Goal: Task Accomplishment & Management: Manage account settings

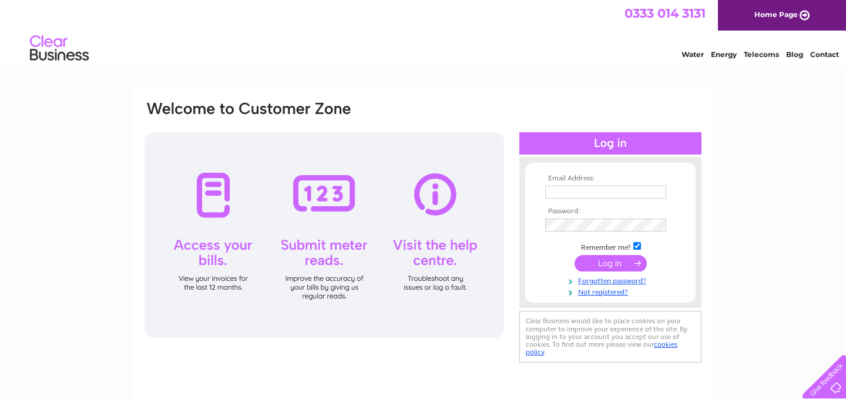
type input "[EMAIL_ADDRESS][DOMAIN_NAME]"
click at [605, 265] on input "submit" at bounding box center [610, 264] width 72 height 16
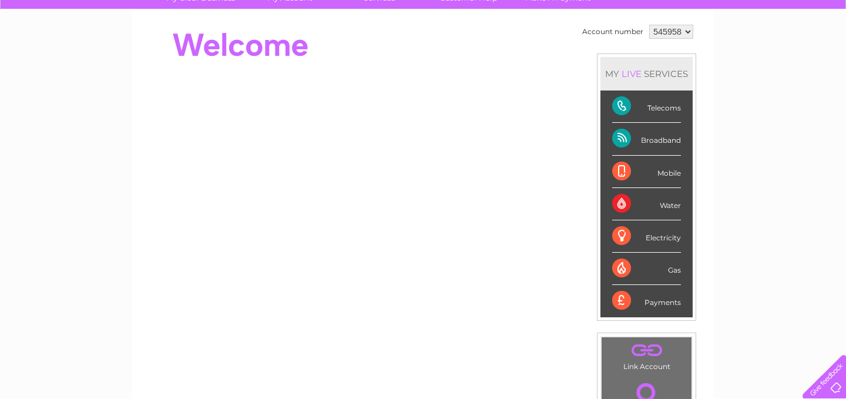
scroll to position [91, 0]
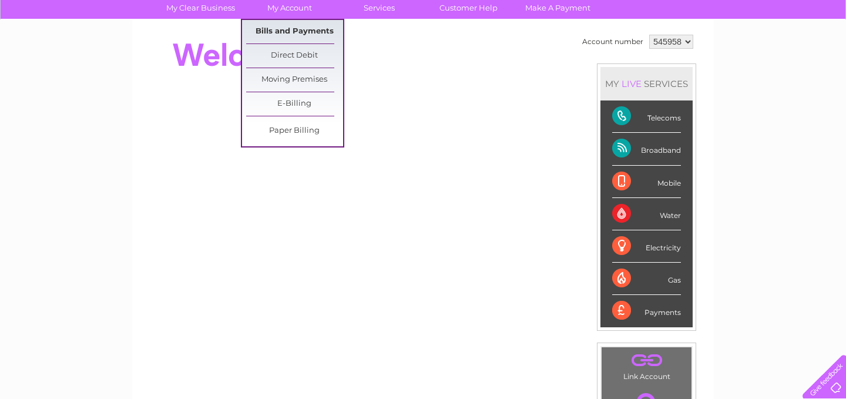
click at [281, 37] on link "Bills and Payments" at bounding box center [294, 31] width 97 height 23
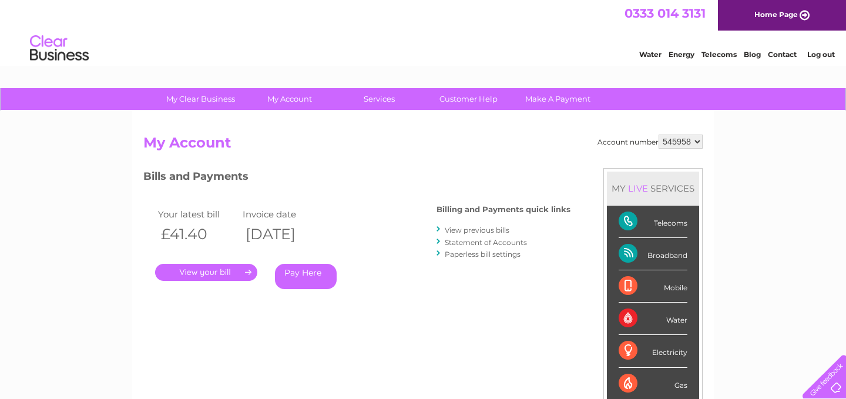
click at [222, 267] on link "." at bounding box center [206, 272] width 102 height 17
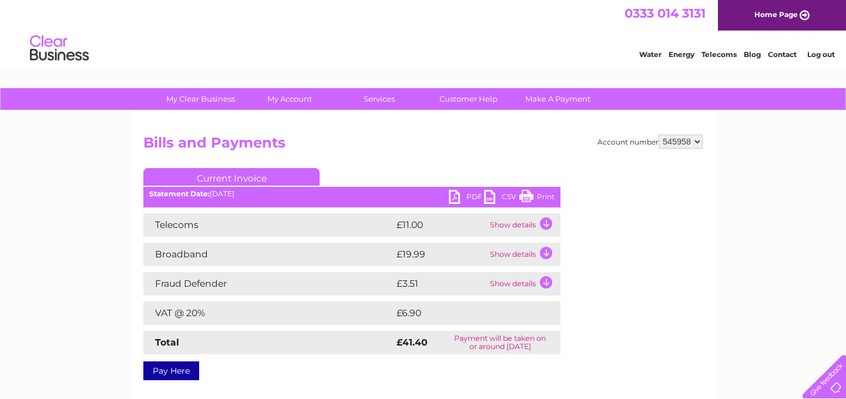
click at [470, 194] on link "PDF" at bounding box center [466, 198] width 35 height 17
